Goal: Information Seeking & Learning: Learn about a topic

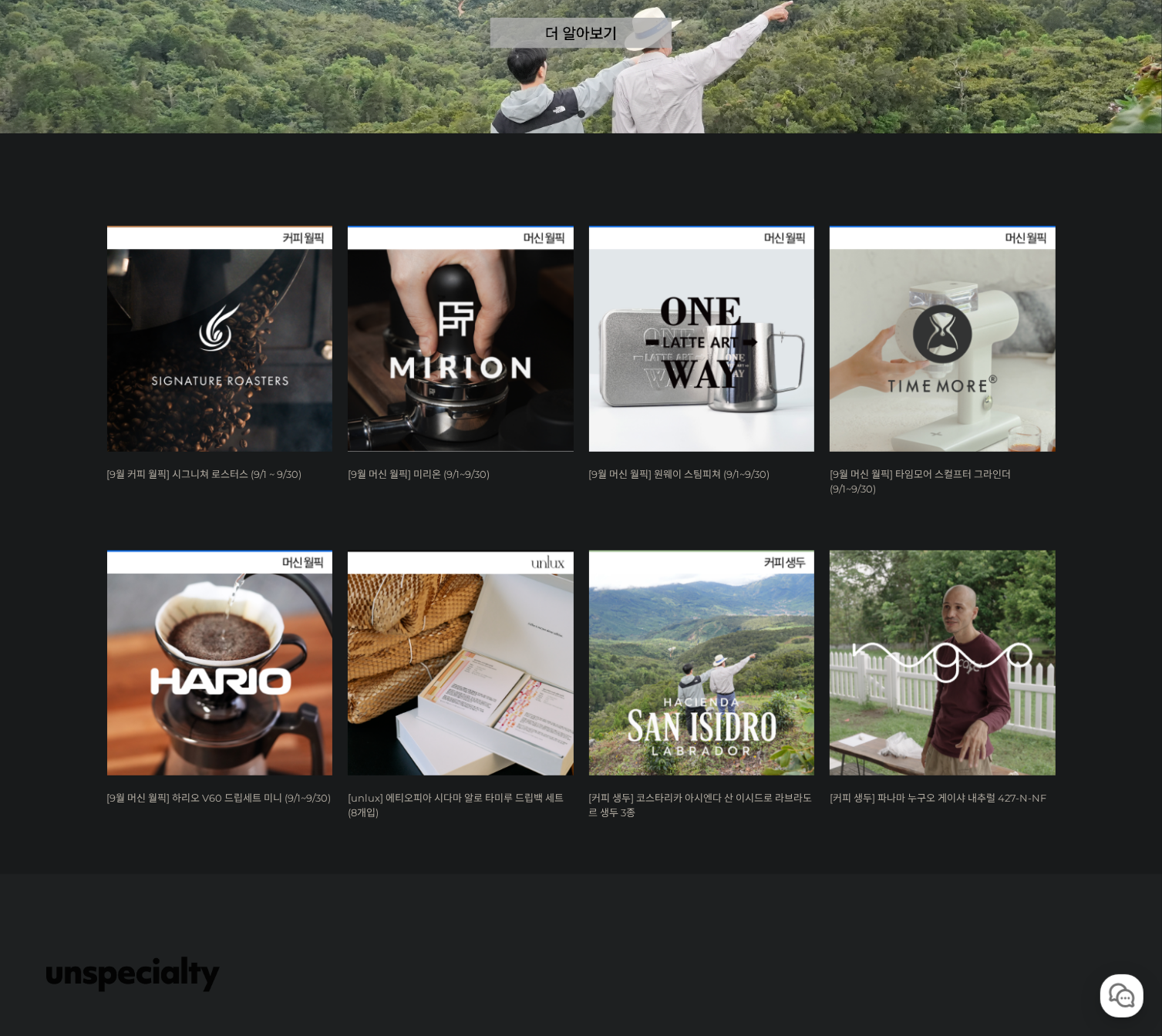
scroll to position [616, 0]
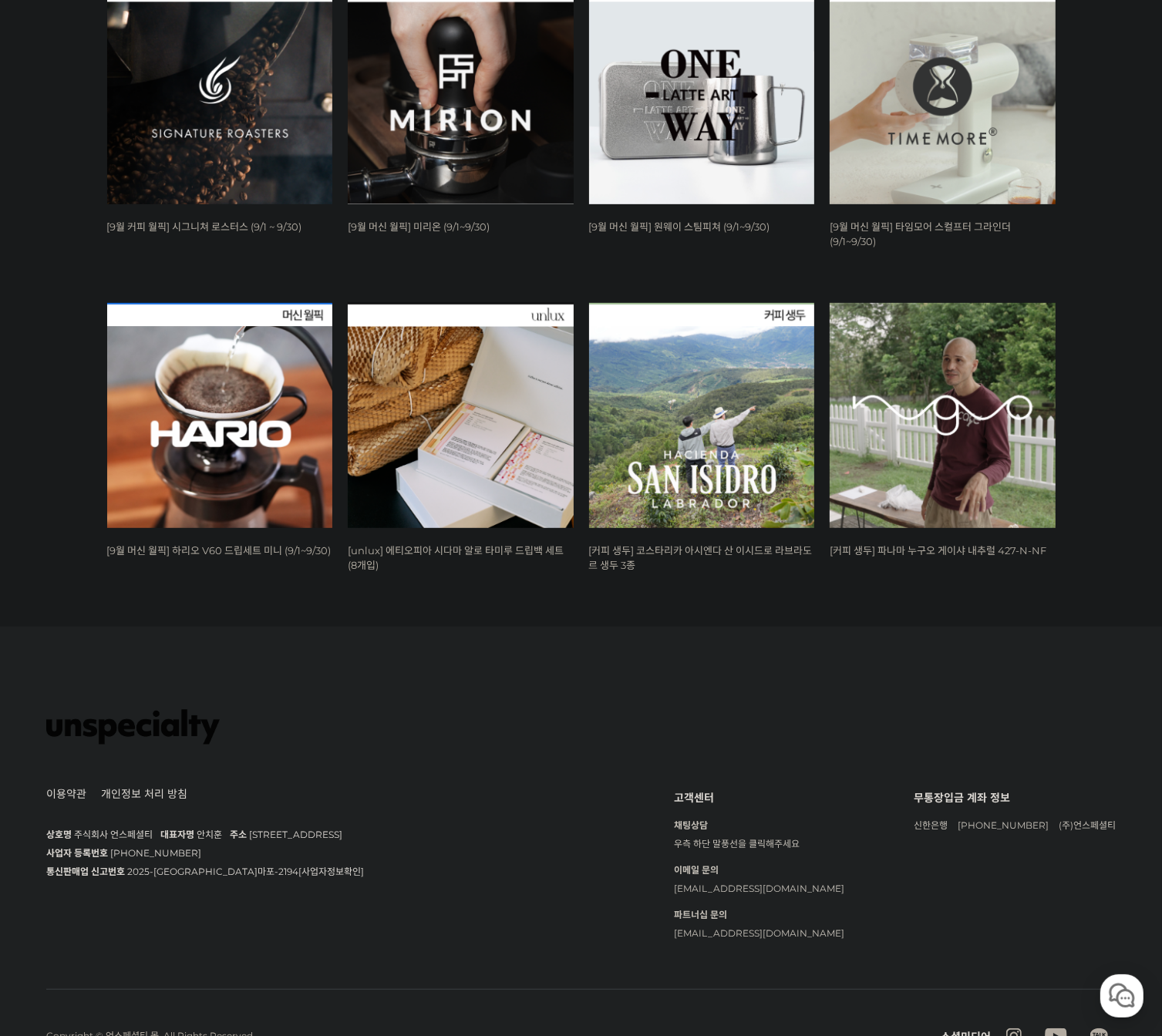
click at [269, 415] on img at bounding box center [220, 416] width 226 height 226
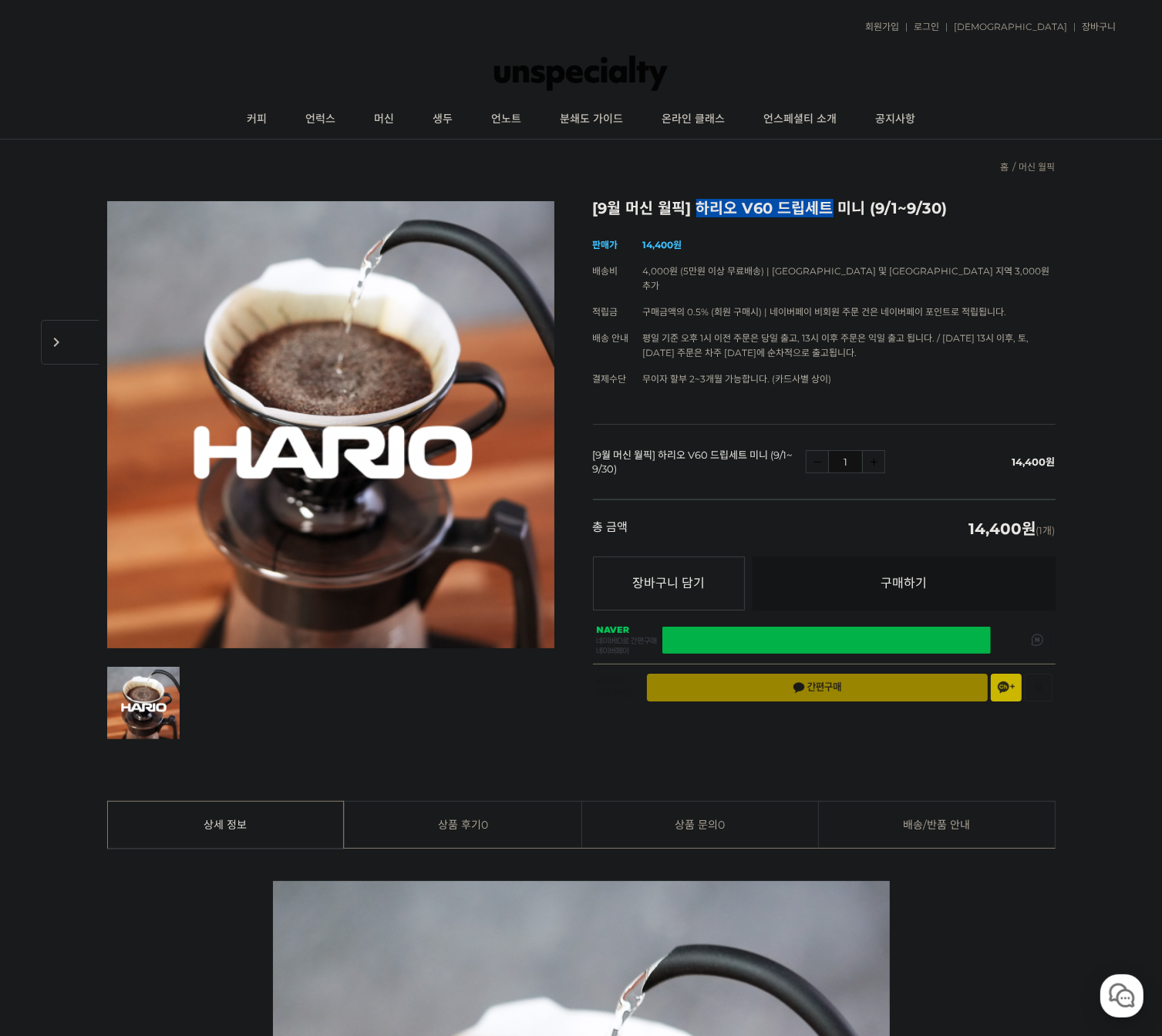
drag, startPoint x: 697, startPoint y: 209, endPoint x: 830, endPoint y: 212, distance: 133.0
click at [830, 212] on h2 "[9월 머신 월픽] 하리오 V60 드립세트 미니 (9/1~9/30)" at bounding box center [824, 209] width 463 height 16
click at [268, 113] on link "커피" at bounding box center [257, 120] width 58 height 38
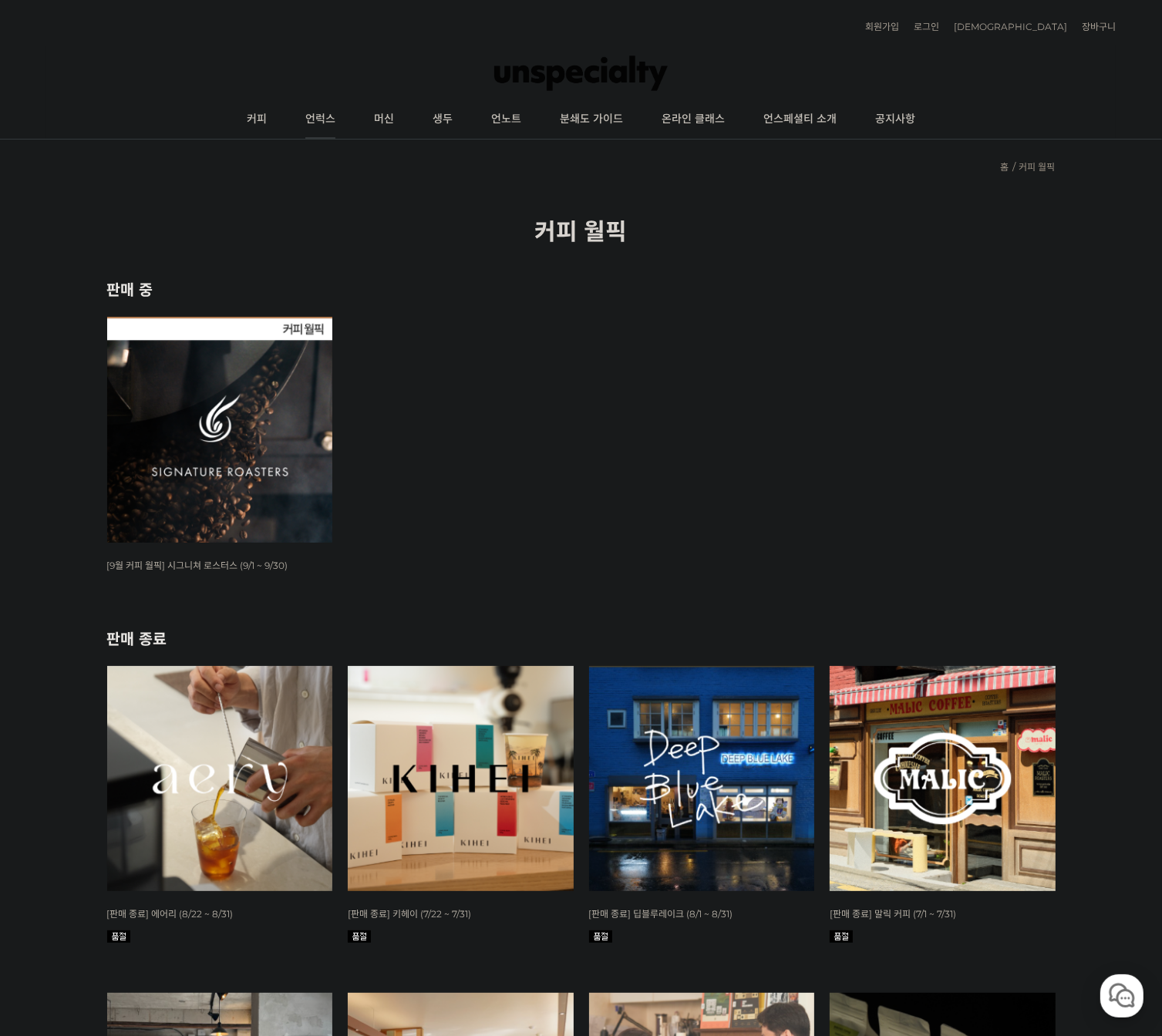
click at [313, 127] on link "언럭스" at bounding box center [320, 120] width 69 height 38
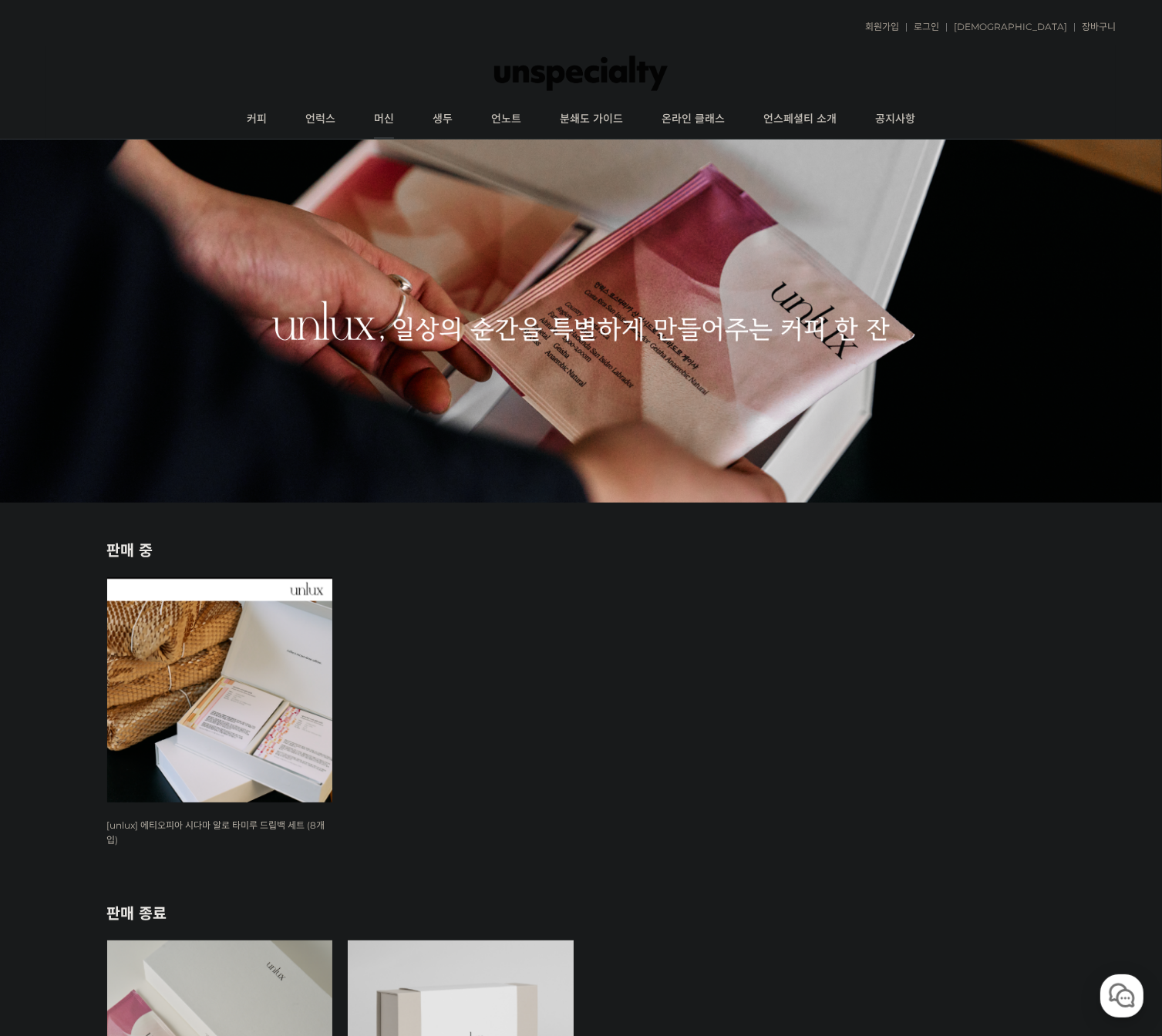
click at [391, 124] on link "머신" at bounding box center [384, 120] width 58 height 38
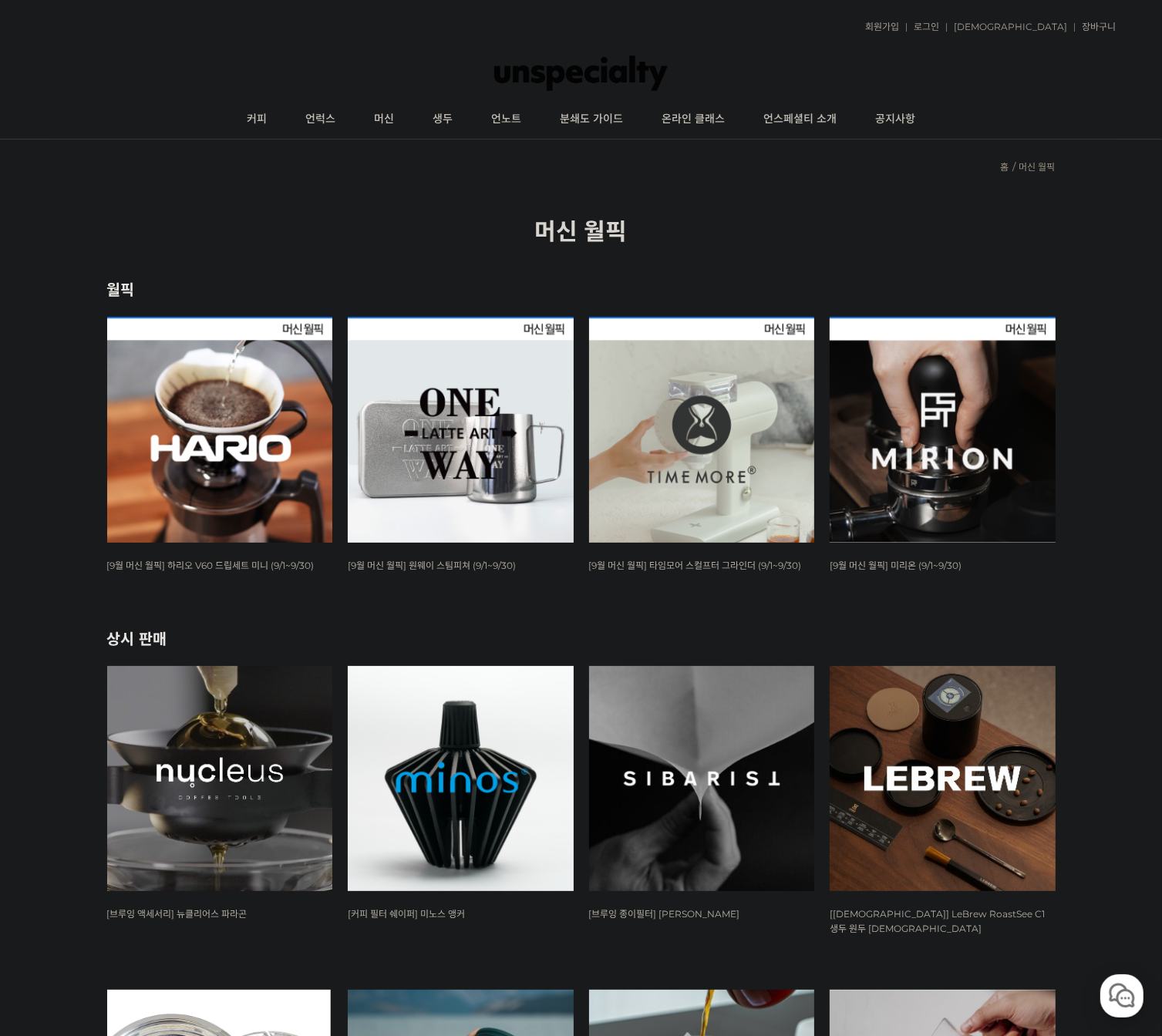
click at [648, 508] on img at bounding box center [702, 430] width 226 height 226
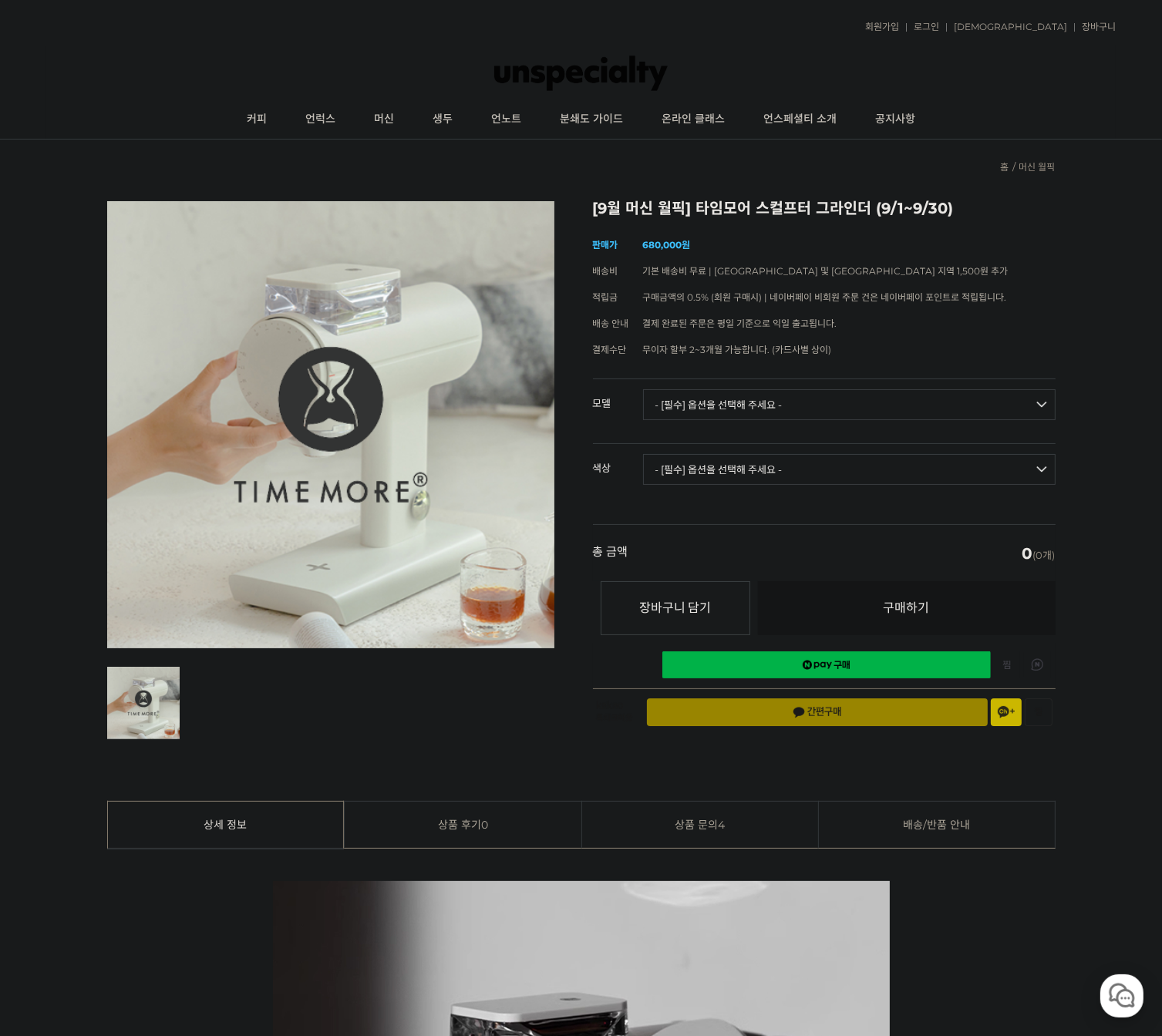
drag, startPoint x: 596, startPoint y: 461, endPoint x: 555, endPoint y: 471, distance: 42.2
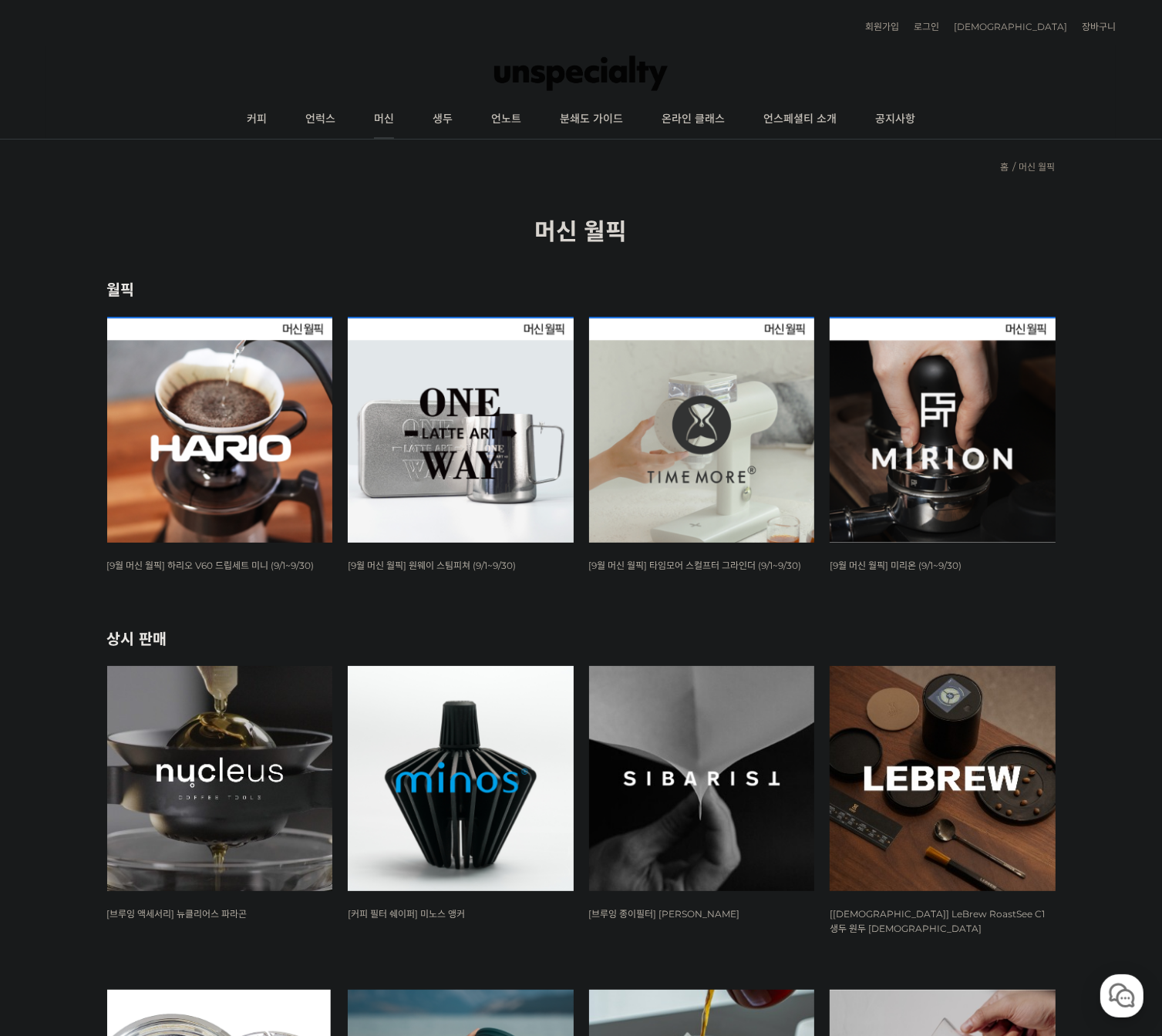
click at [385, 116] on link "머신" at bounding box center [384, 120] width 58 height 38
click at [493, 113] on link "언노트" at bounding box center [506, 120] width 69 height 38
click at [593, 120] on link "분쇄도 가이드" at bounding box center [591, 120] width 101 height 38
click at [314, 122] on link "언럭스" at bounding box center [320, 120] width 69 height 38
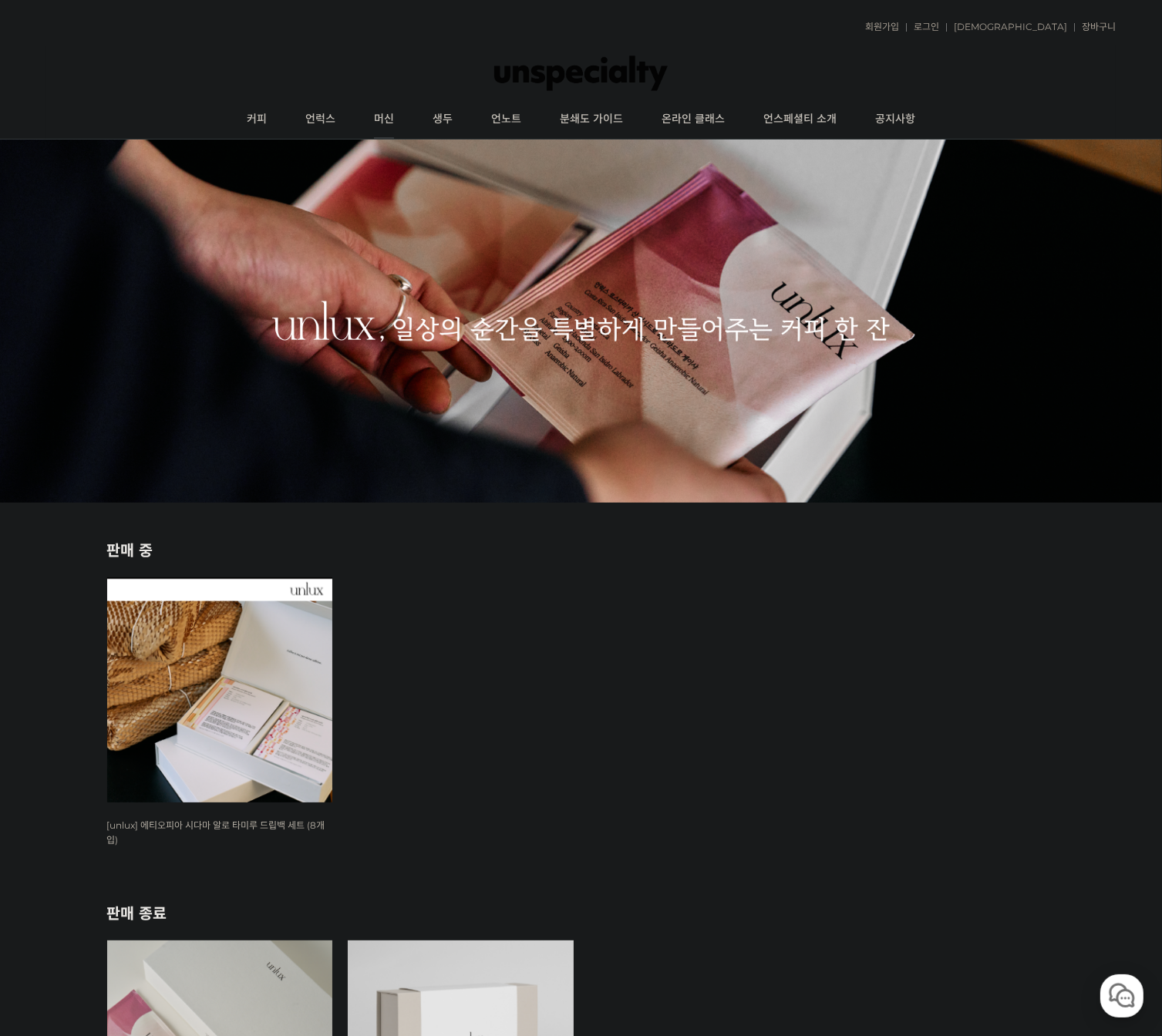
click at [380, 115] on link "머신" at bounding box center [384, 120] width 58 height 38
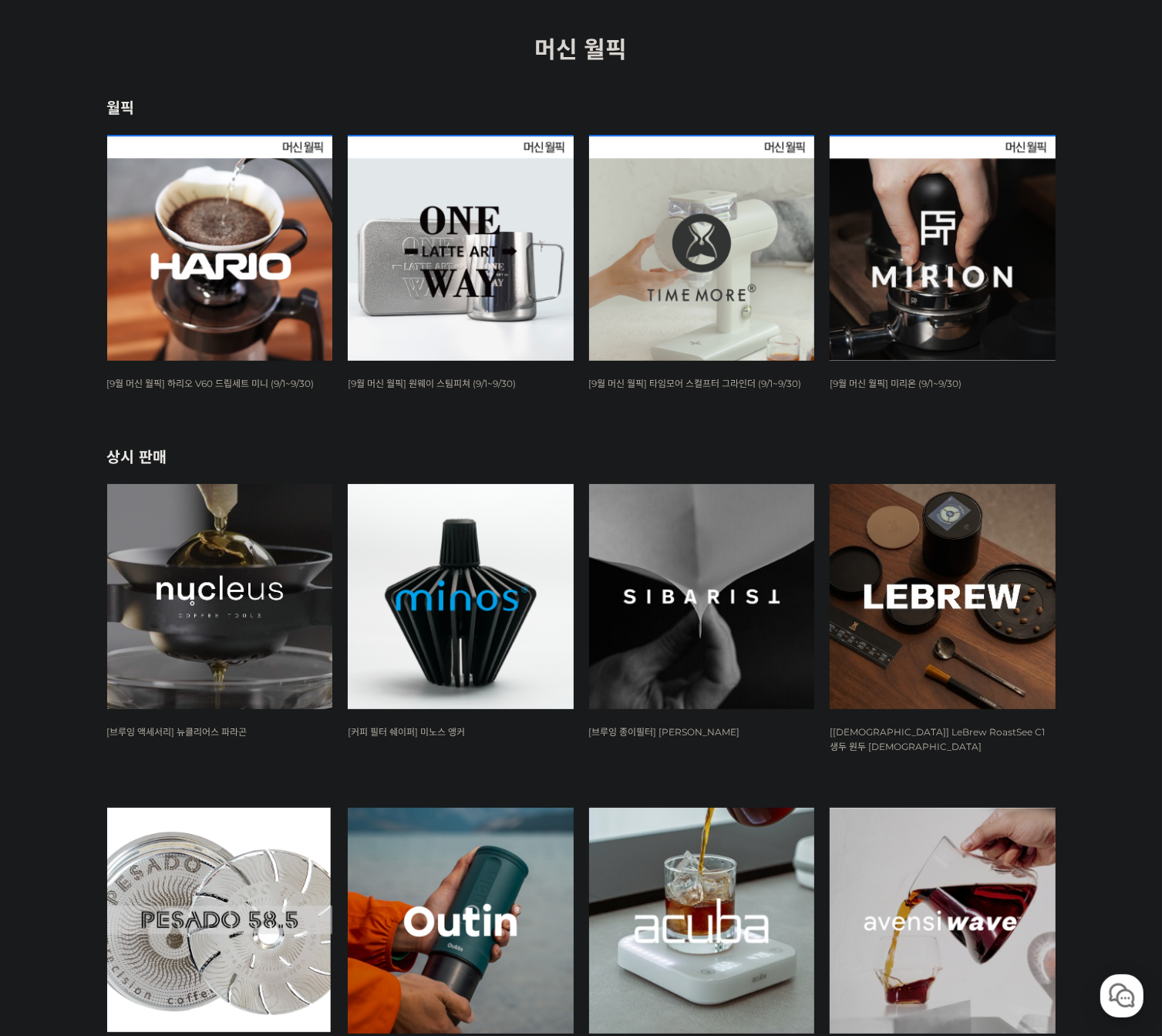
scroll to position [155, 0]
